Goal: Find contact information: Find contact information

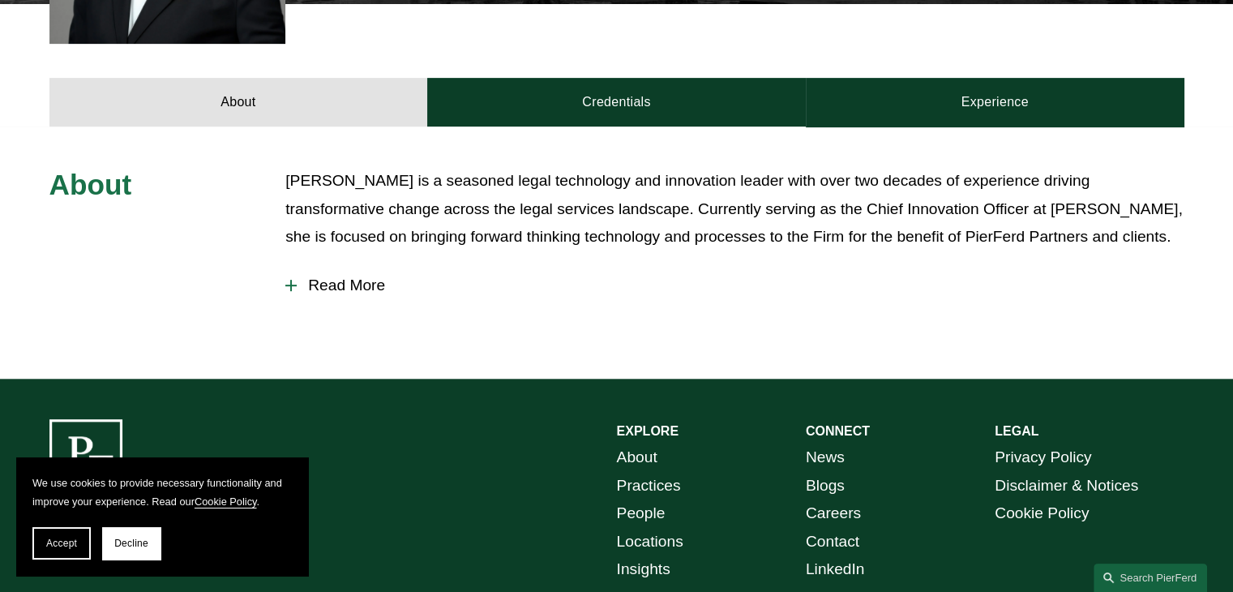
scroll to position [671, 0]
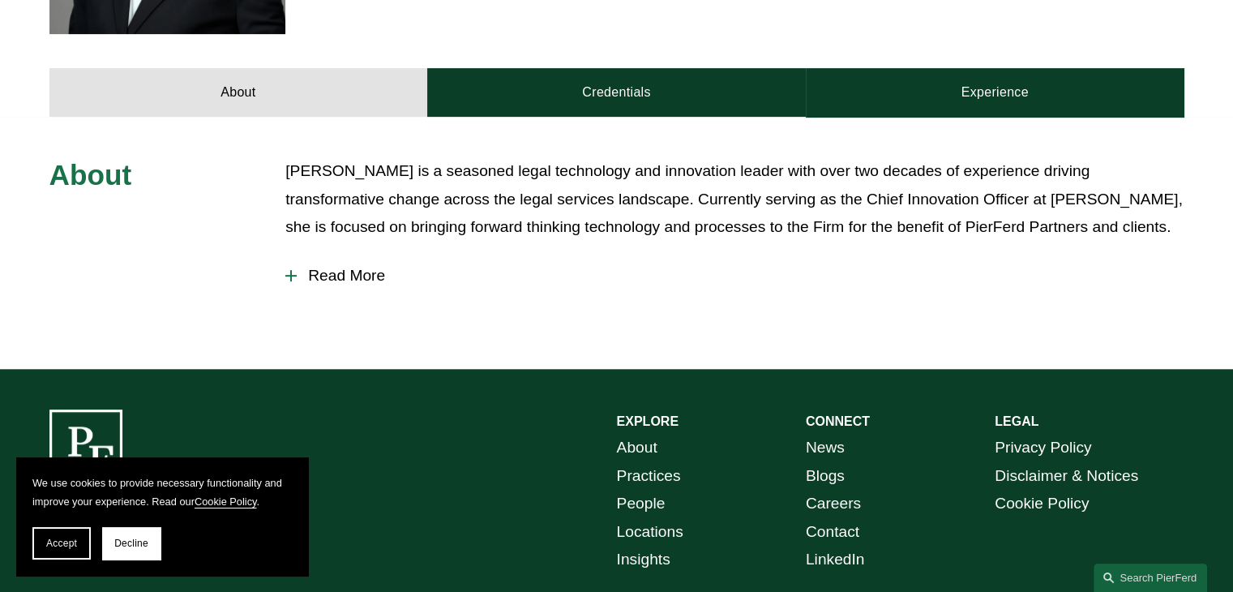
click at [646, 490] on link "People" at bounding box center [641, 504] width 49 height 28
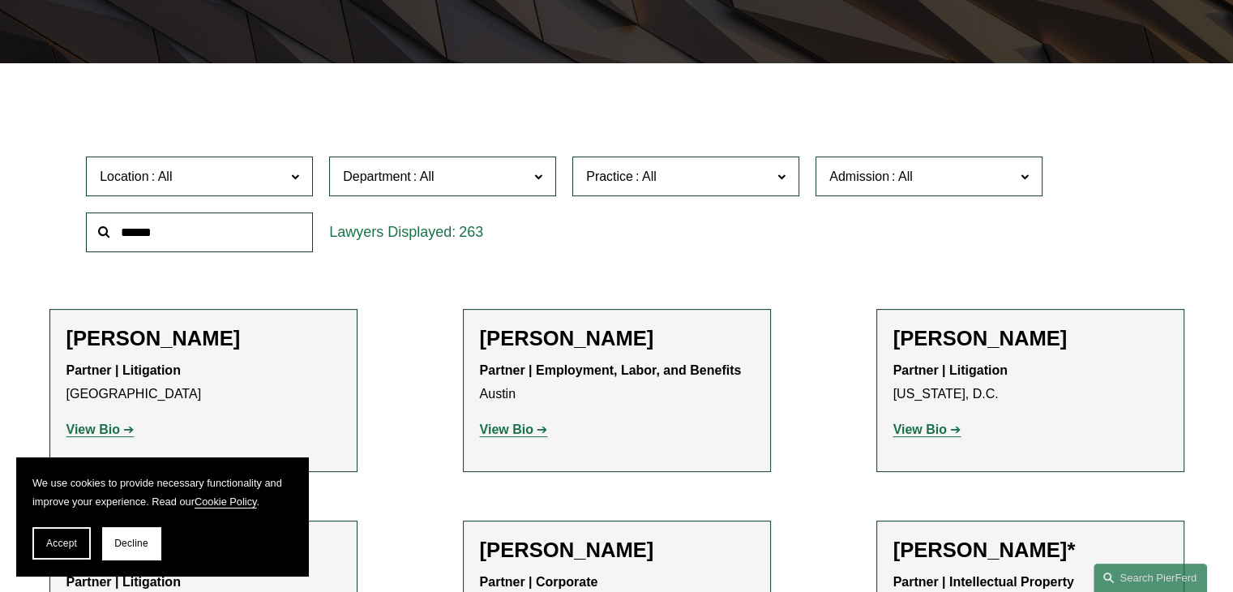
scroll to position [402, 0]
click at [136, 536] on button "Decline" at bounding box center [131, 543] width 58 height 32
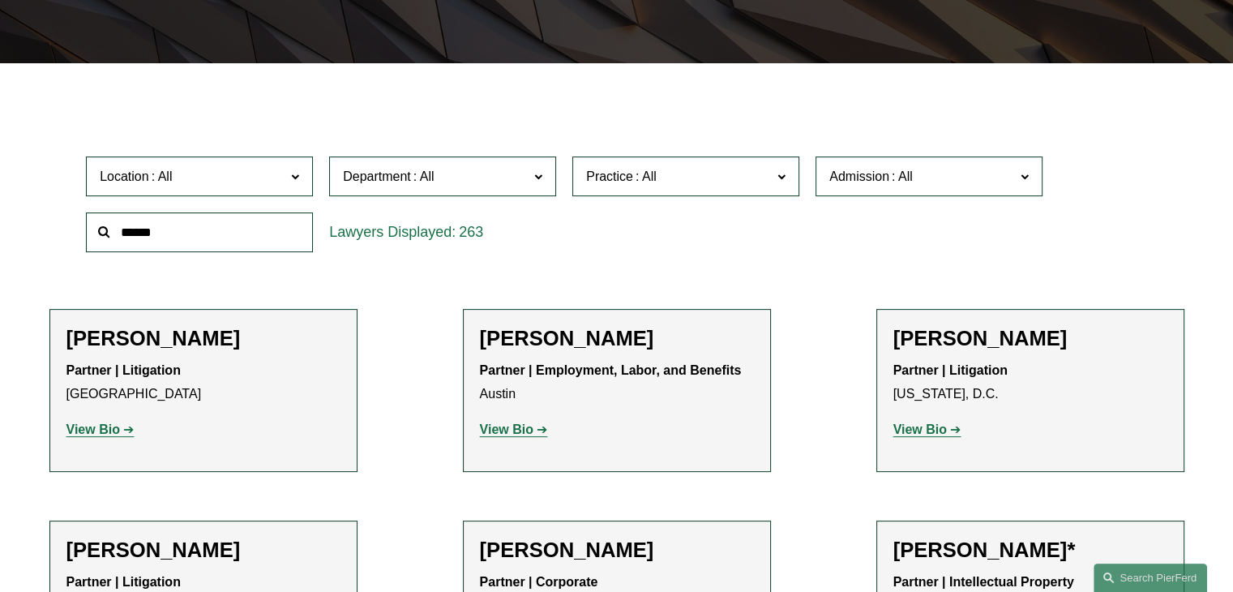
click at [243, 176] on span "Location" at bounding box center [193, 176] width 186 height 22
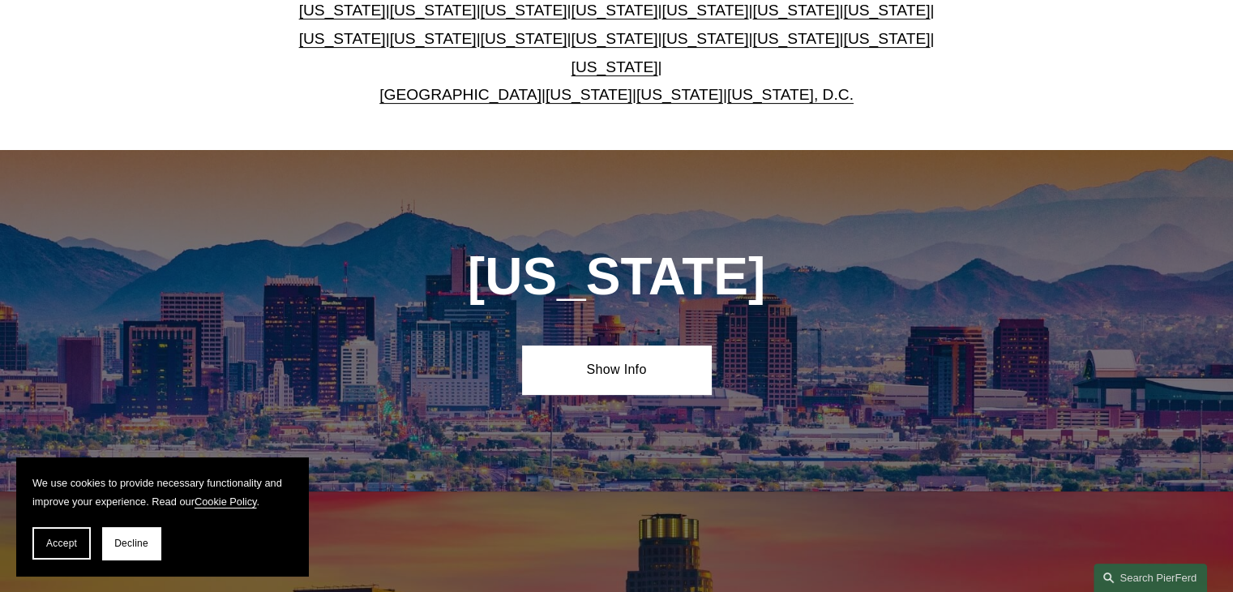
scroll to position [564, 0]
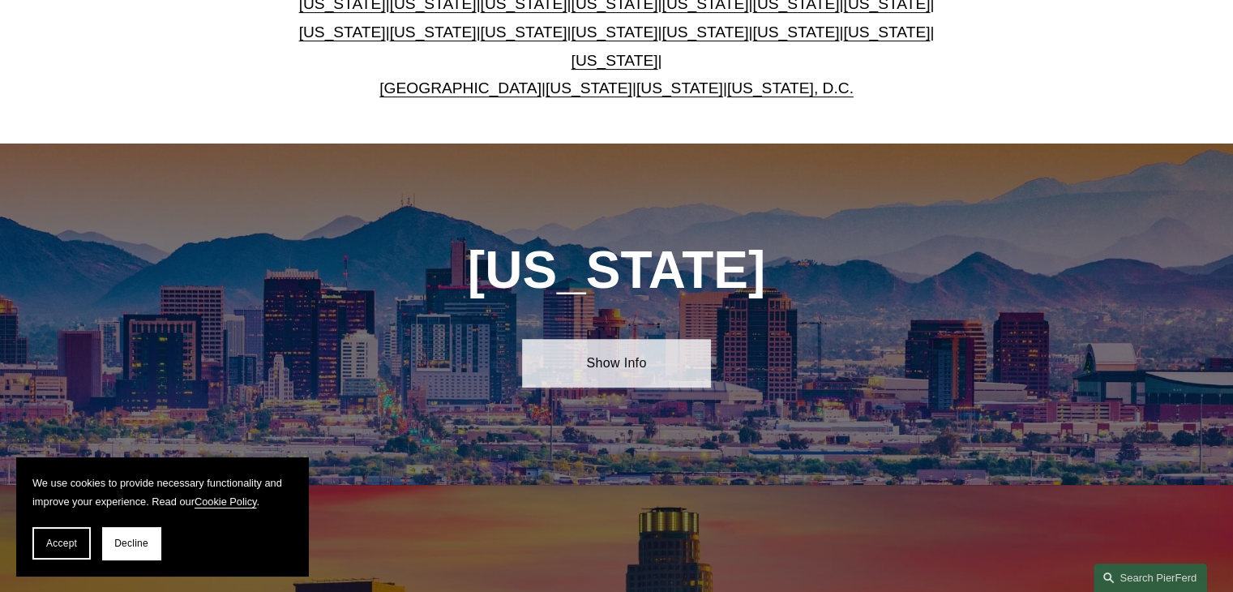
click at [611, 347] on link "Show Info" at bounding box center [616, 363] width 189 height 49
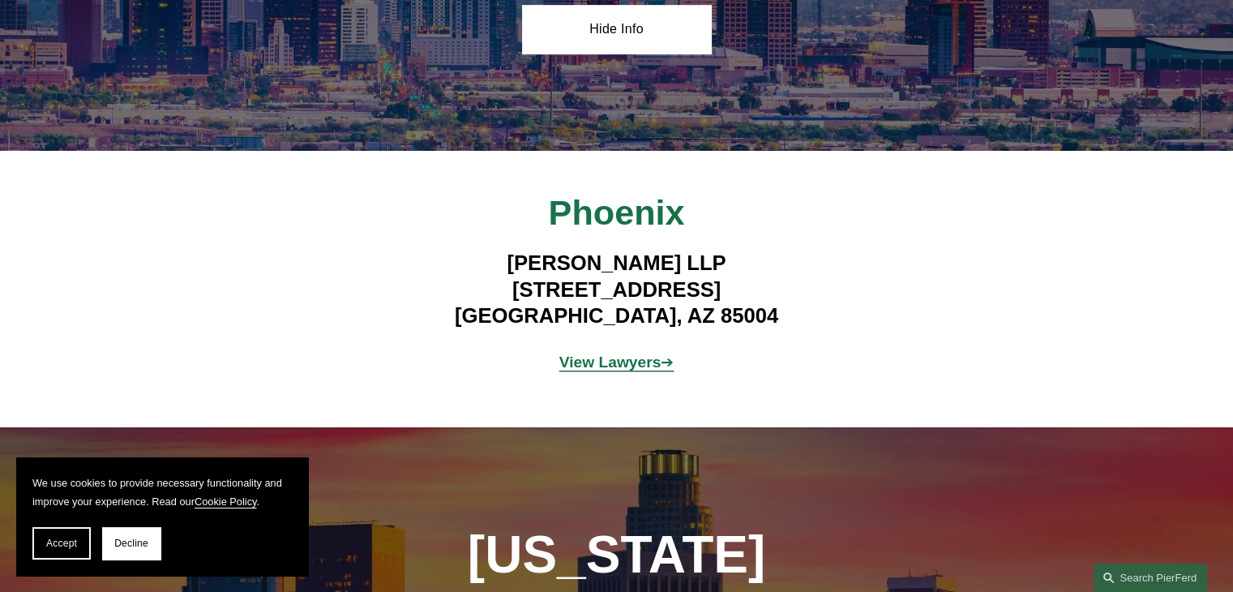
scroll to position [866, 0]
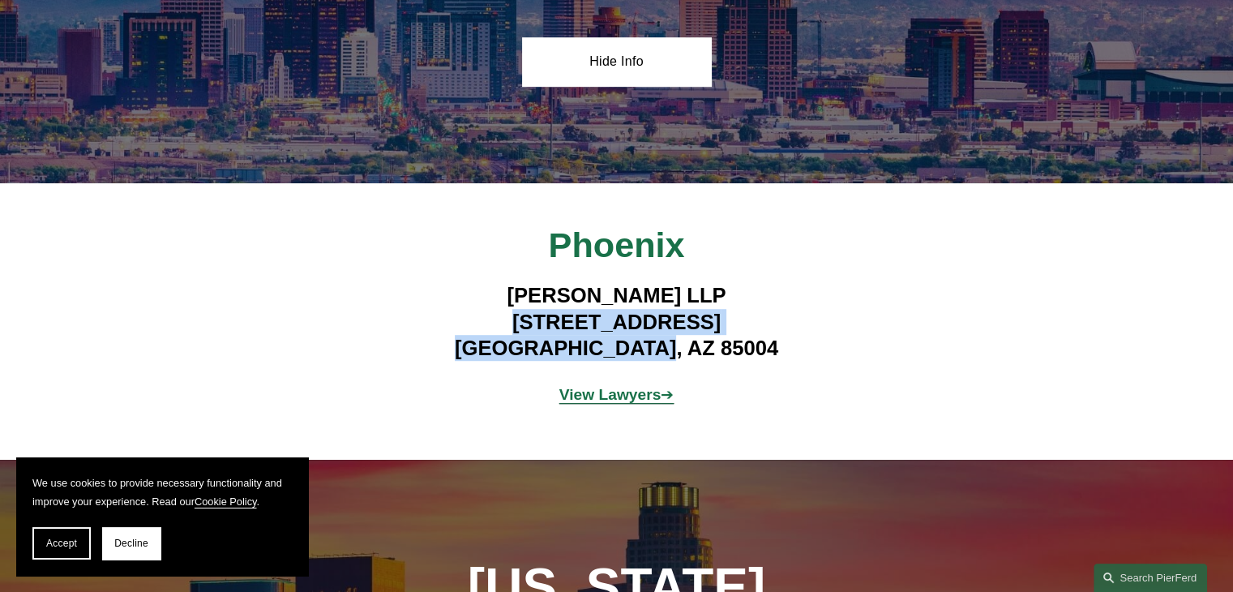
drag, startPoint x: 756, startPoint y: 335, endPoint x: 458, endPoint y: 312, distance: 299.2
click at [458, 312] on h4 "Pierson Ferdinand LLP 2 North Central Ave, Suite 1800 Phoenix, AZ 85004" at bounding box center [616, 321] width 473 height 79
copy h4 "2 North Central Ave, Suite 1800 Phoenix, AZ 85004"
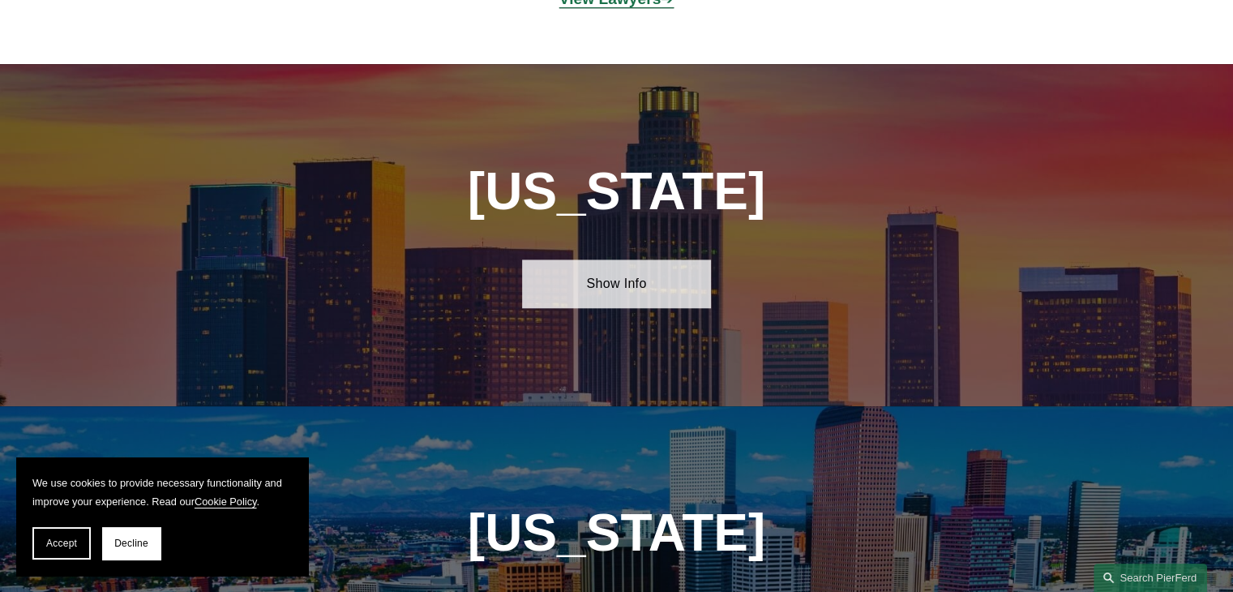
click at [635, 259] on link "Show Info" at bounding box center [616, 283] width 189 height 49
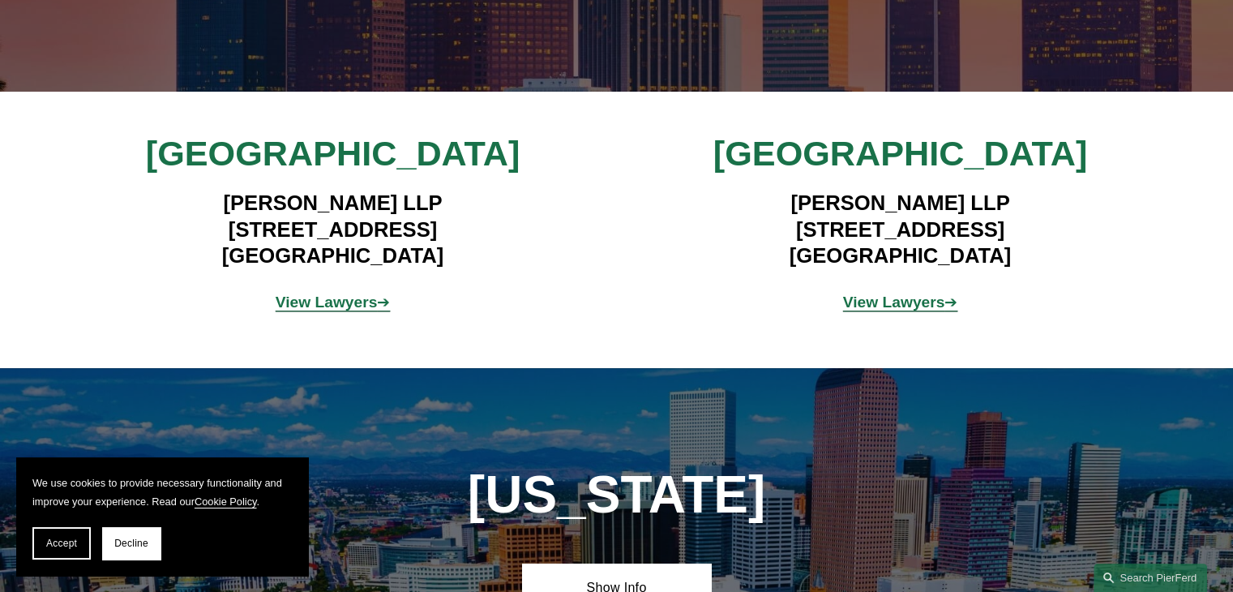
scroll to position [1579, 0]
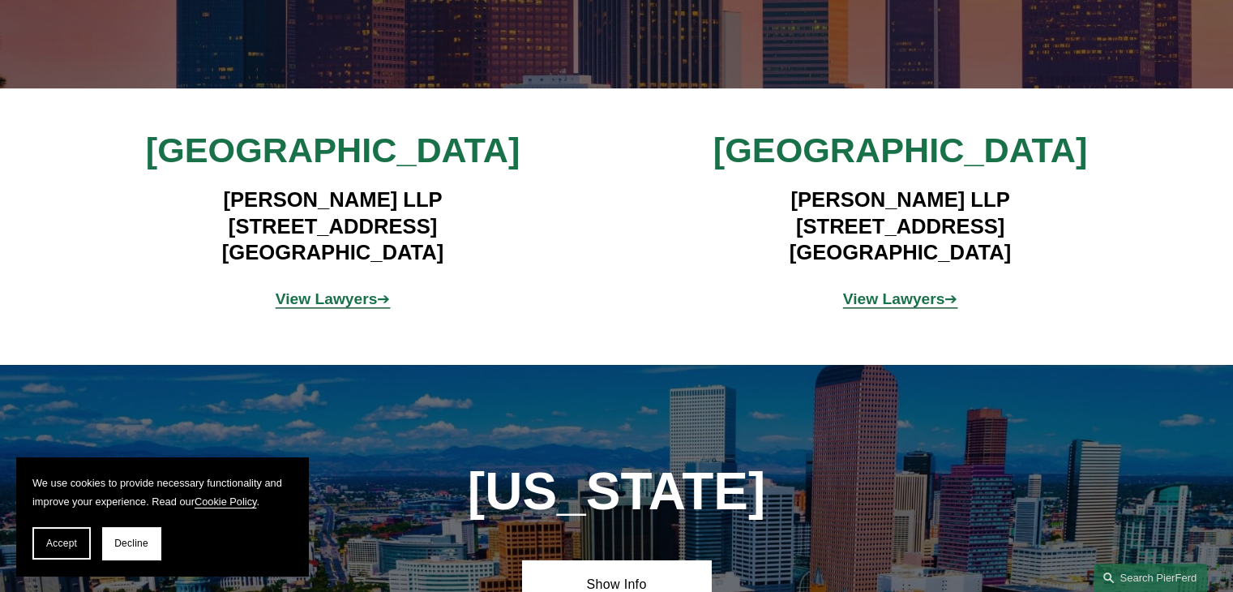
click at [623, 292] on div "Los Angeles Pierson Ferdinand LLP 12100 Wilshire Blvd, Suite 800 Los Angeles, C…" at bounding box center [616, 226] width 1233 height 195
drag, startPoint x: 999, startPoint y: 245, endPoint x: 764, endPoint y: 208, distance: 237.9
click at [764, 208] on h4 "Pierson Ferdinand LLP 2100 Geng Road, Suite 210 Palo Alto, CA 94303" at bounding box center [900, 225] width 473 height 79
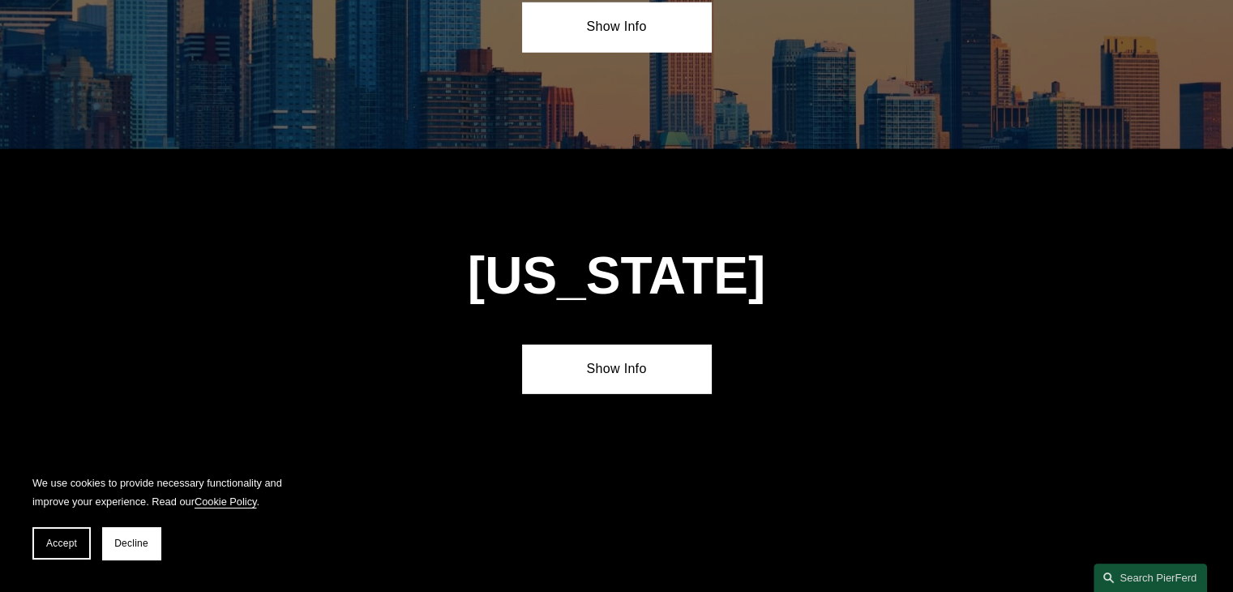
scroll to position [5037, 0]
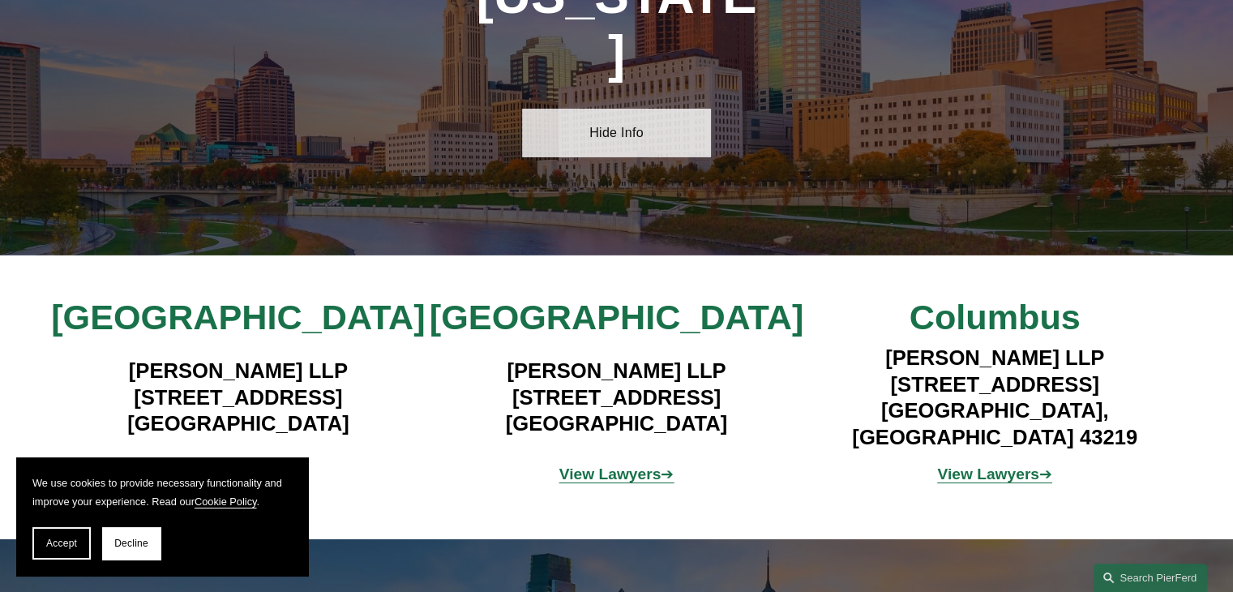
scroll to position [5640, 0]
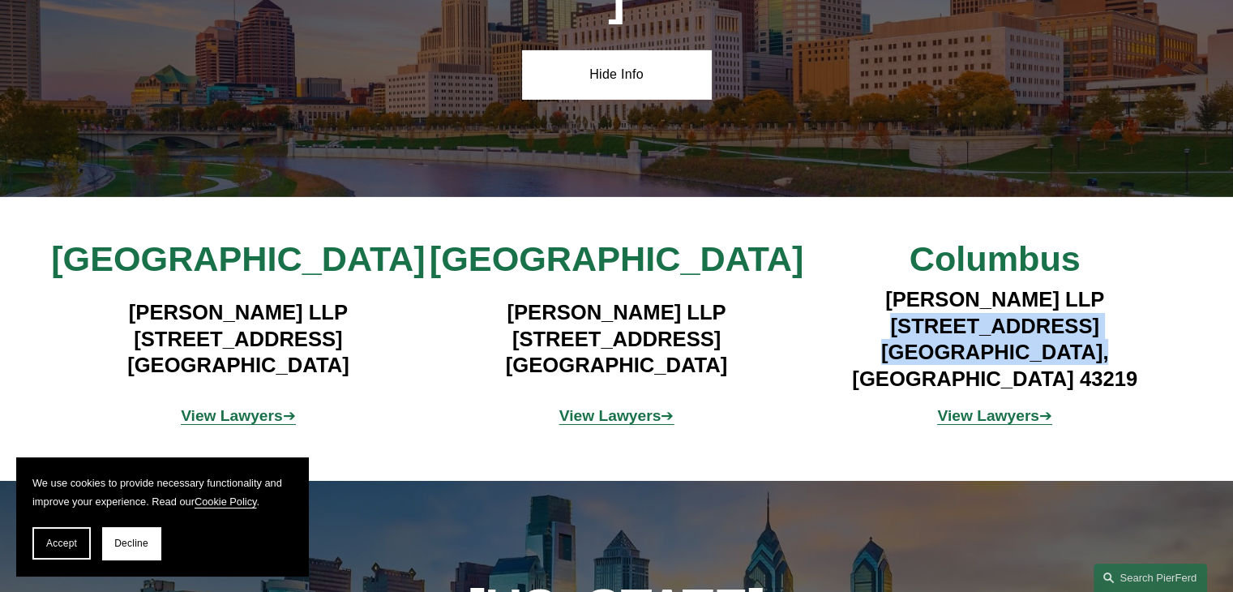
drag, startPoint x: 1111, startPoint y: 219, endPoint x: 857, endPoint y: 190, distance: 255.3
click at [857, 286] on h4 "Pierson Ferdinand LLP 4449 Easton Way, Suite 200 Columbus, OH 43219" at bounding box center [995, 338] width 379 height 105
drag, startPoint x: 352, startPoint y: 216, endPoint x: 162, endPoint y: 190, distance: 191.4
click at [162, 299] on h4 "Pierson Ferdinand LLP 1435 Vine Street Cincinnati, OH 45202" at bounding box center [238, 338] width 379 height 79
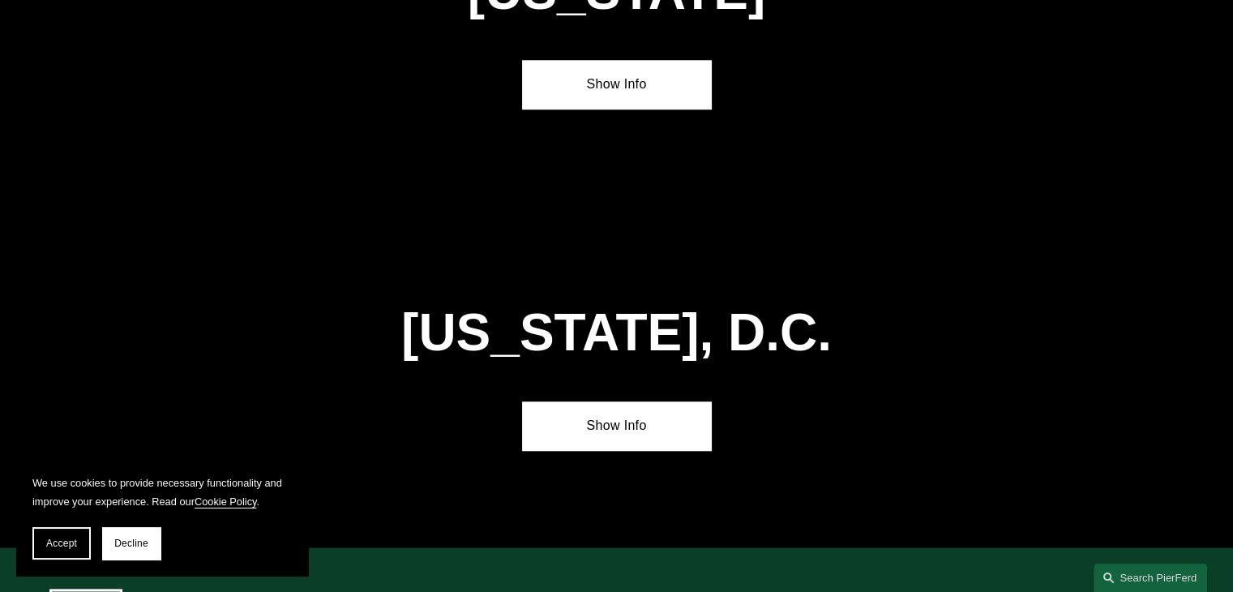
scroll to position [7775, 0]
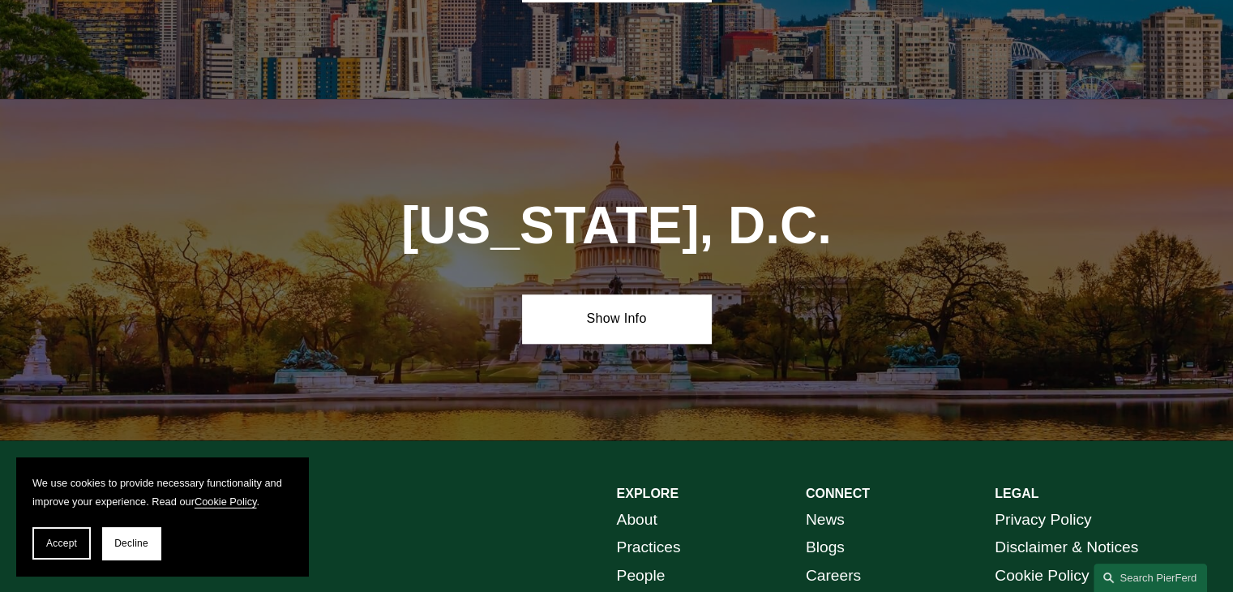
click at [636, 506] on link "About" at bounding box center [637, 520] width 41 height 28
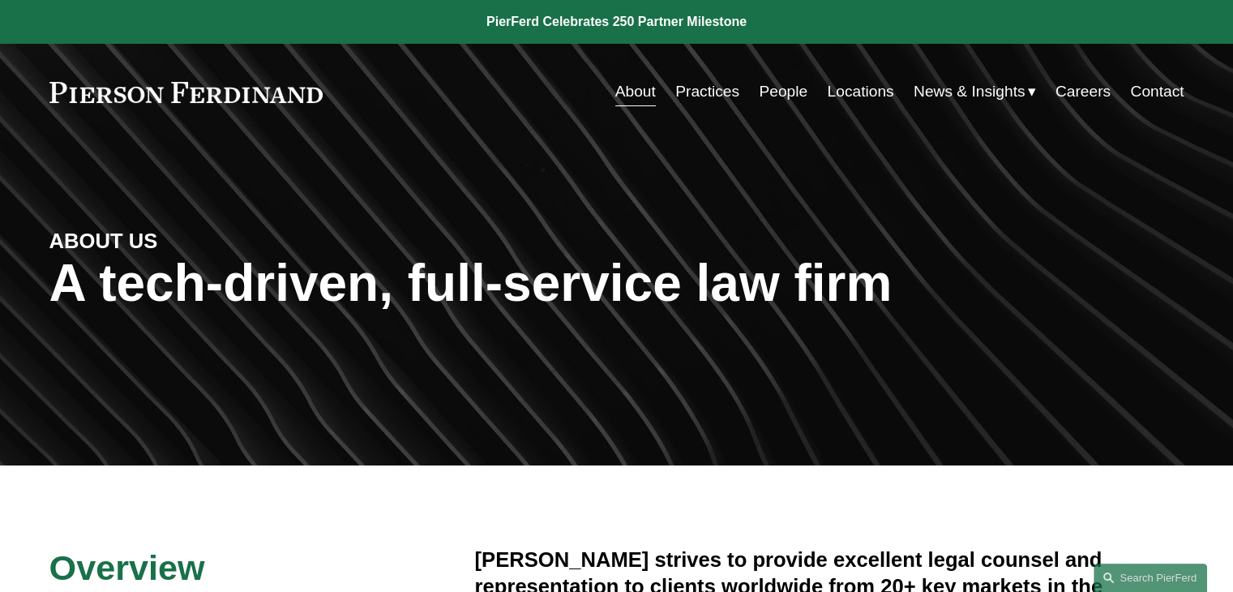
scroll to position [444, 0]
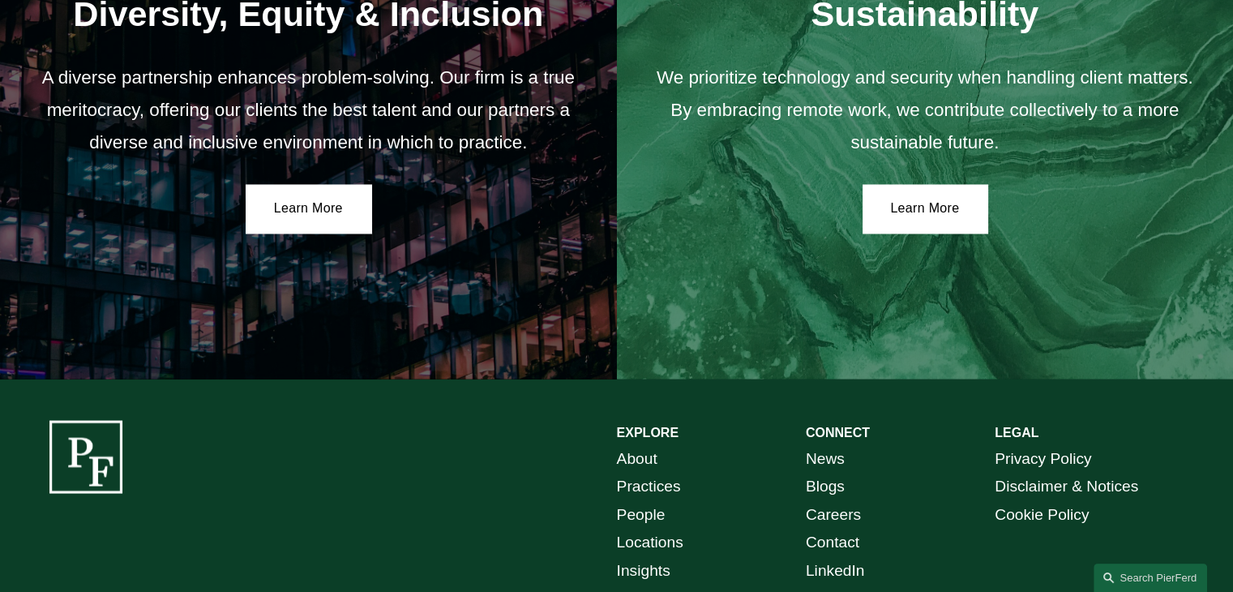
click at [636, 319] on div "Sustainability We prioritize technology and security when handling client matte…" at bounding box center [925, 113] width 617 height 533
